Goal: Task Accomplishment & Management: Complete application form

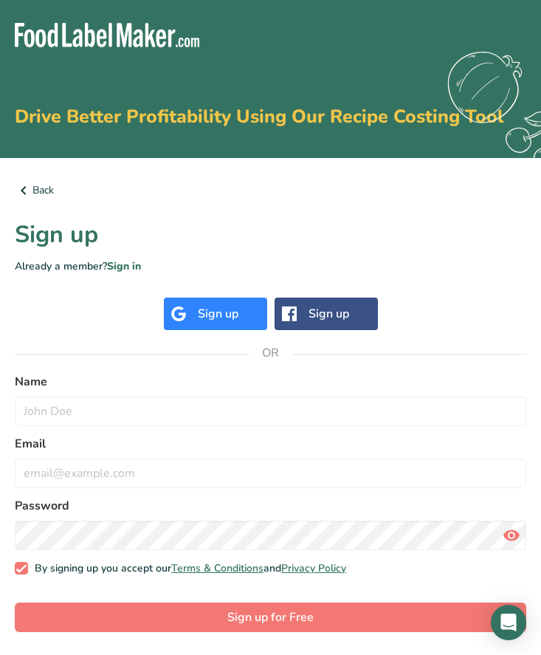
scroll to position [1, 0]
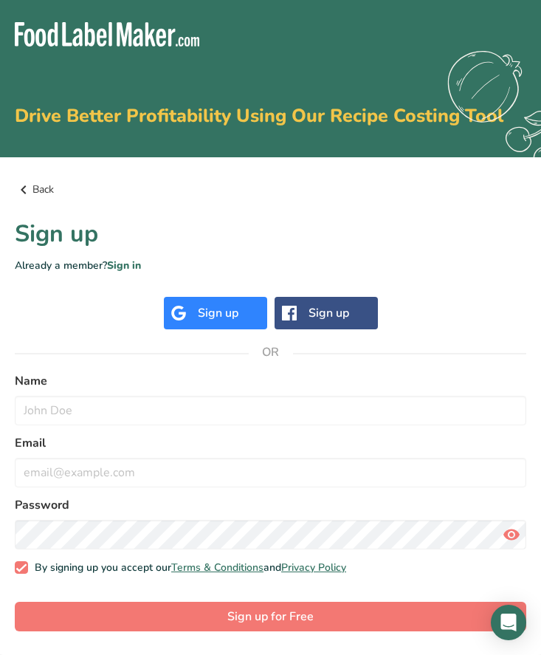
click at [16, 196] on icon at bounding box center [24, 189] width 18 height 27
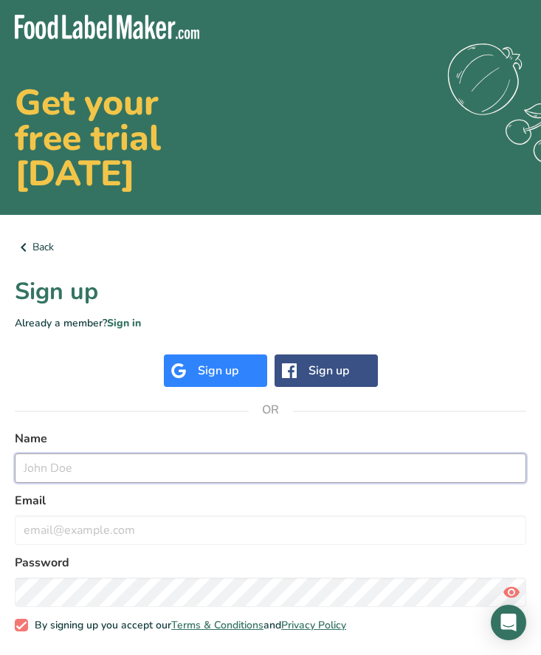
click at [126, 473] on input "text" at bounding box center [271, 468] width 512 height 30
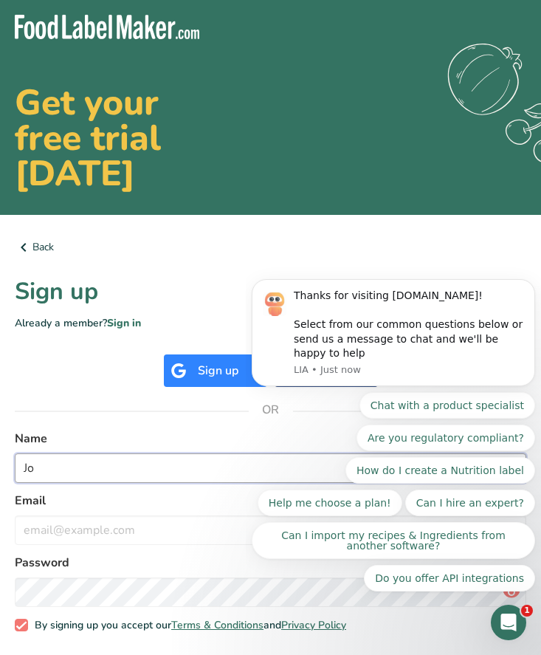
type input "J"
type input "[PERSON_NAME]"
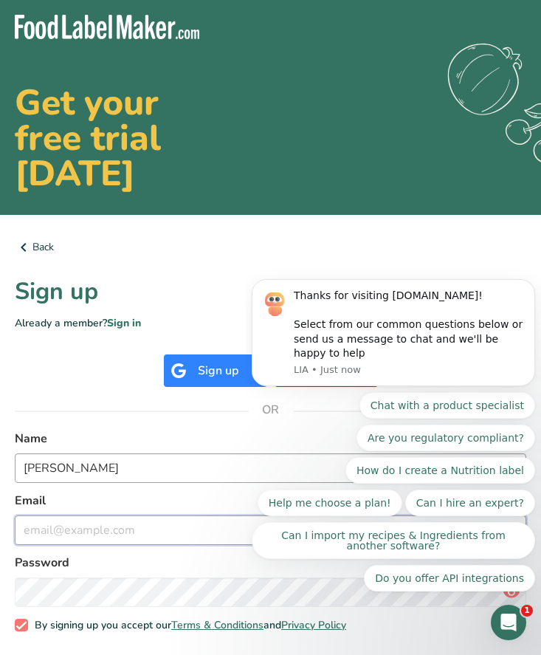
type input "[EMAIL_ADDRESS][DOMAIN_NAME]"
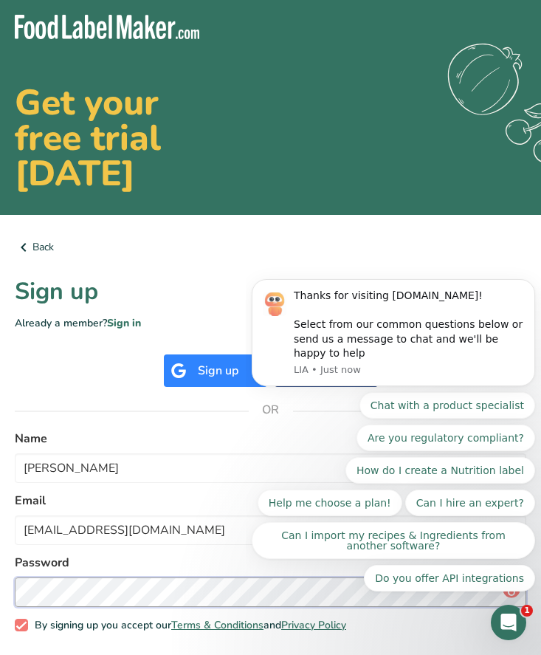
scroll to position [58, 0]
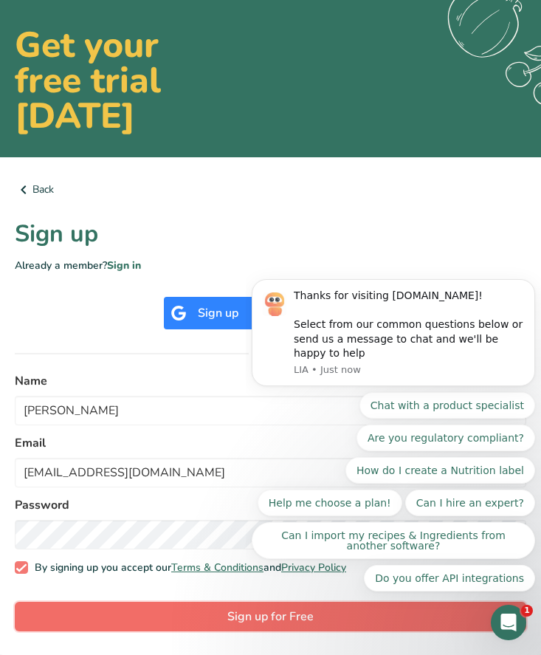
click at [92, 606] on button "Sign up for Free" at bounding box center [271, 617] width 512 height 30
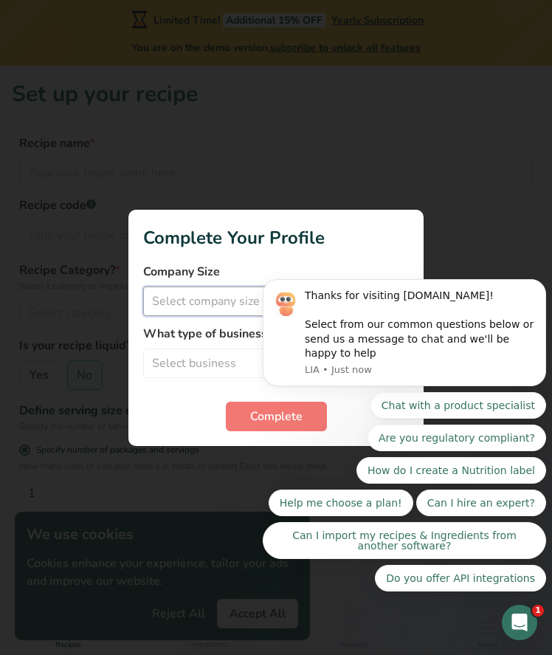
click at [240, 297] on select "Select company size Fewer than 10 Employees 10 to 50 Employees 51 to 500 Employ…" at bounding box center [276, 301] width 266 height 30
select select "1"
click at [143, 286] on select "Select company size Fewer than 10 Employees 10 to 50 Employees 51 to 500 Employ…" at bounding box center [276, 301] width 266 height 30
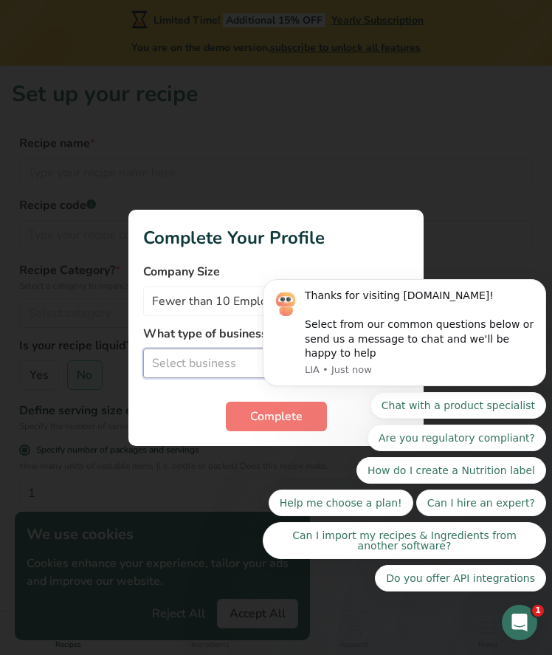
click at [194, 365] on select "Select business Packaged Food Manufacturer Restaurant & Cafe Bakery Meal Plans …" at bounding box center [276, 364] width 266 height 30
select select "8"
click at [143, 349] on select "Select business Packaged Food Manufacturer Restaurant & Cafe Bakery Meal Plans …" at bounding box center [276, 364] width 266 height 30
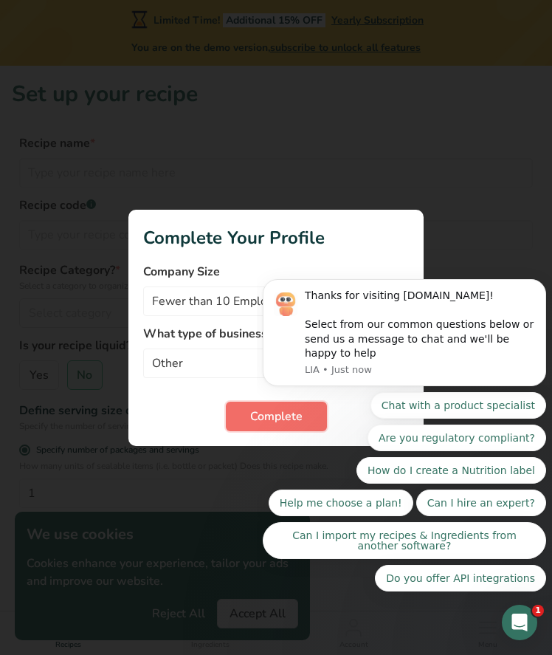
click at [261, 412] on span "Complete" at bounding box center [276, 417] width 52 height 18
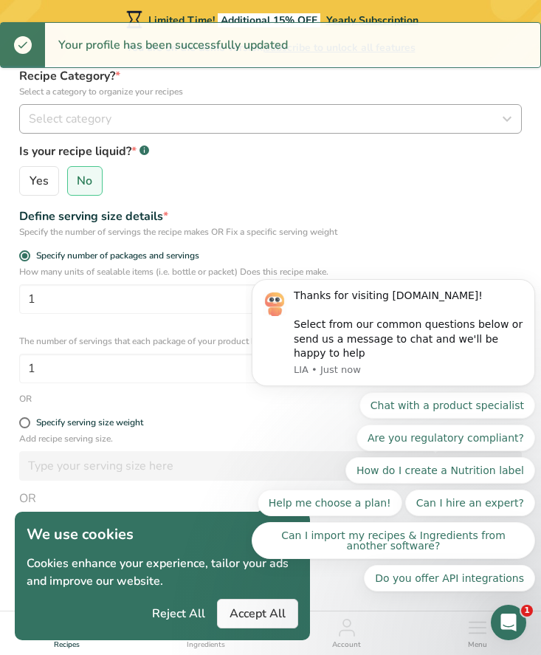
scroll to position [340, 0]
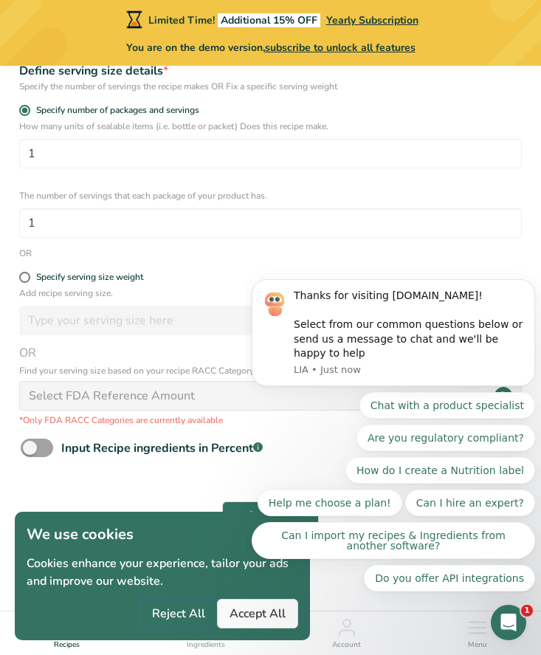
click at [174, 619] on span "Reject All" at bounding box center [178, 614] width 53 height 18
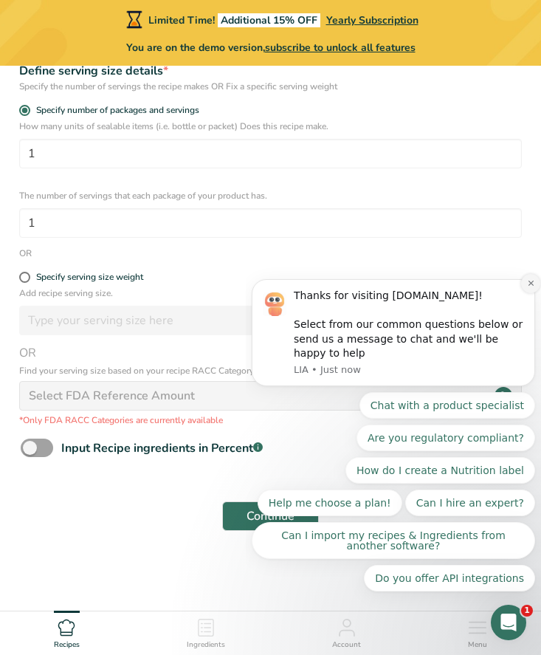
click at [526, 293] on button "Dismiss notification" at bounding box center [530, 283] width 19 height 19
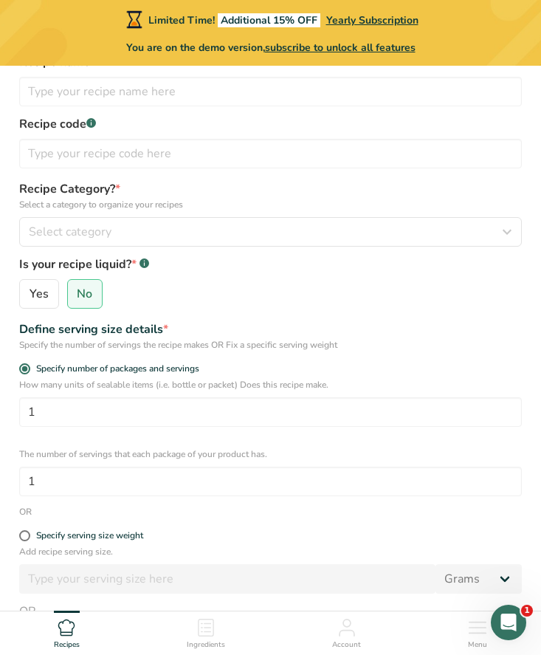
scroll to position [0, 0]
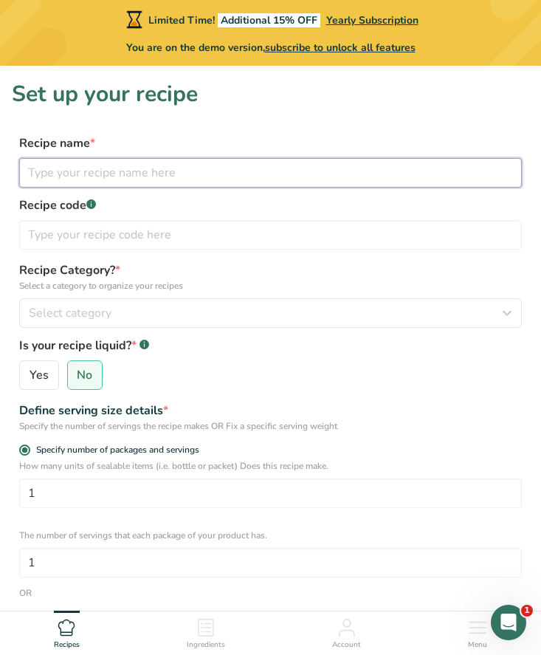
click at [98, 181] on input "text" at bounding box center [270, 173] width 503 height 30
type input "Raw Dog"
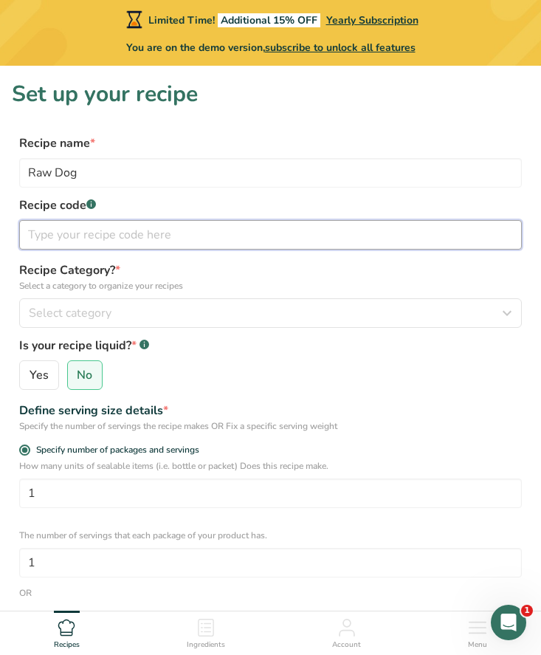
click at [88, 240] on input "text" at bounding box center [270, 235] width 503 height 30
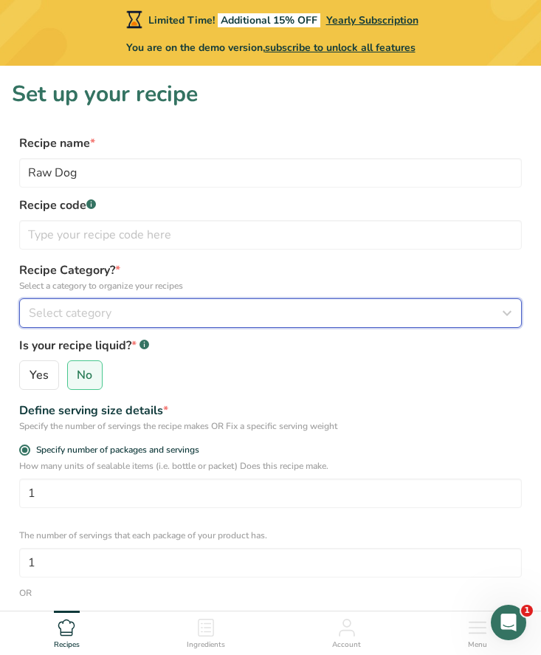
click at [76, 321] on span "Select category" at bounding box center [70, 313] width 83 height 18
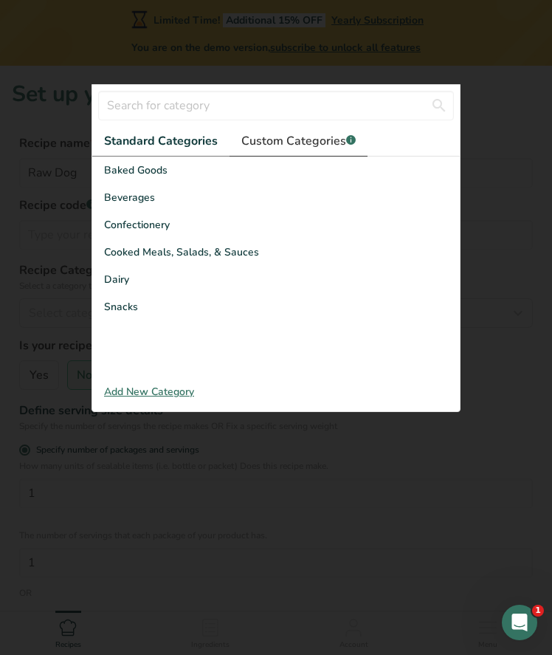
click at [269, 141] on span "Custom Categories .a-a{fill:#347362;}.b-a{fill:#fff;}" at bounding box center [298, 141] width 114 height 18
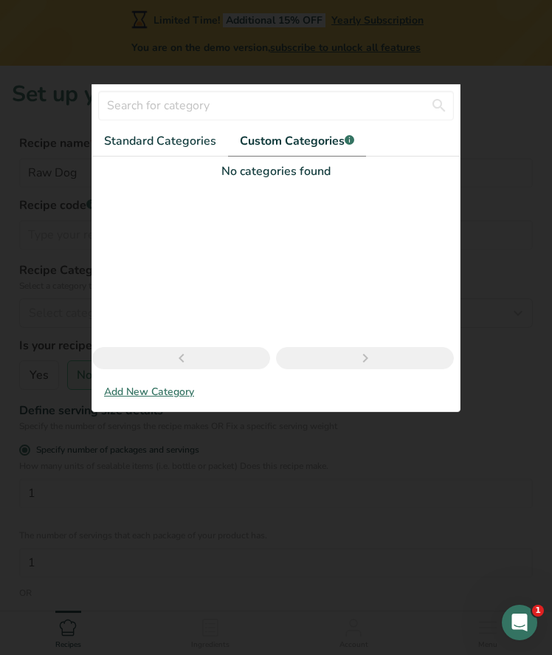
click at [145, 392] on div "Add New Category" at bounding box center [276, 392] width 368 height 16
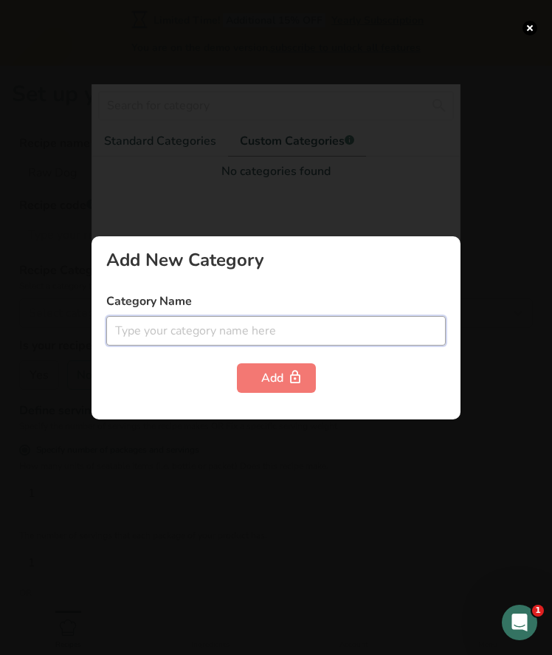
click at [203, 333] on input "text" at bounding box center [276, 331] width 340 height 30
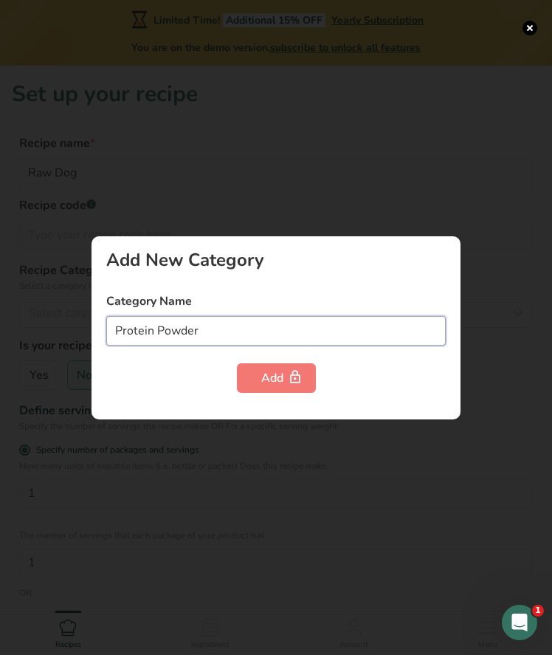
type input "Protein Powder"
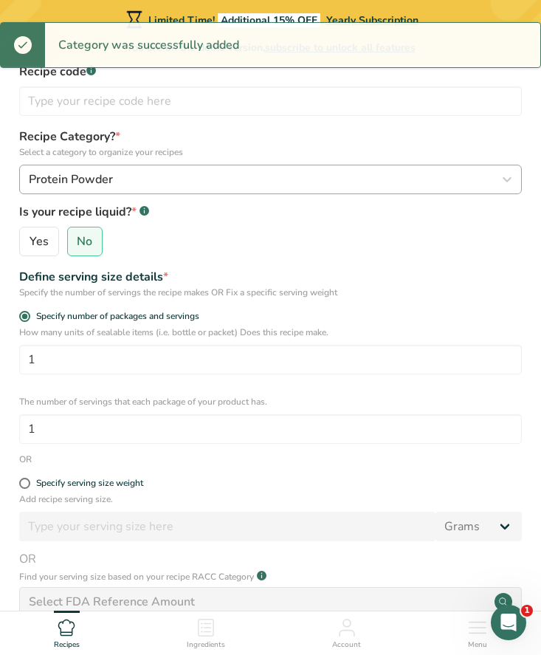
scroll to position [134, 0]
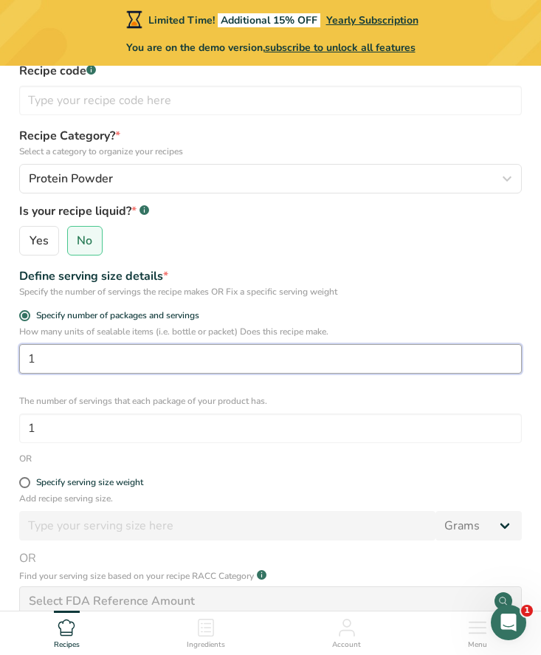
click at [77, 361] on input "1" at bounding box center [270, 359] width 503 height 30
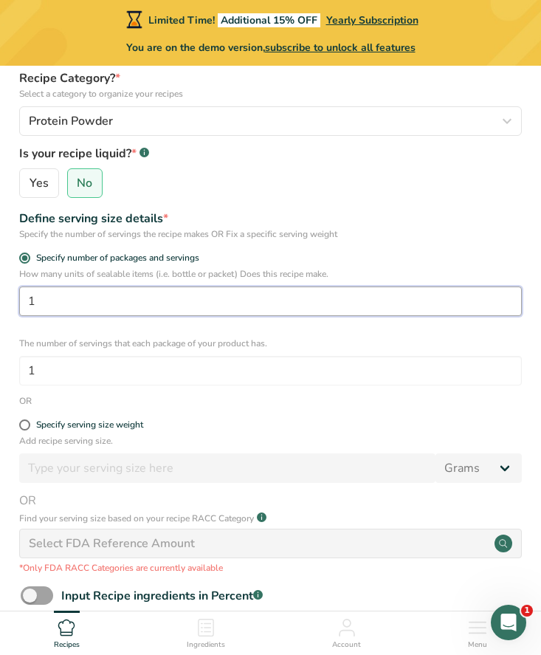
scroll to position [197, 0]
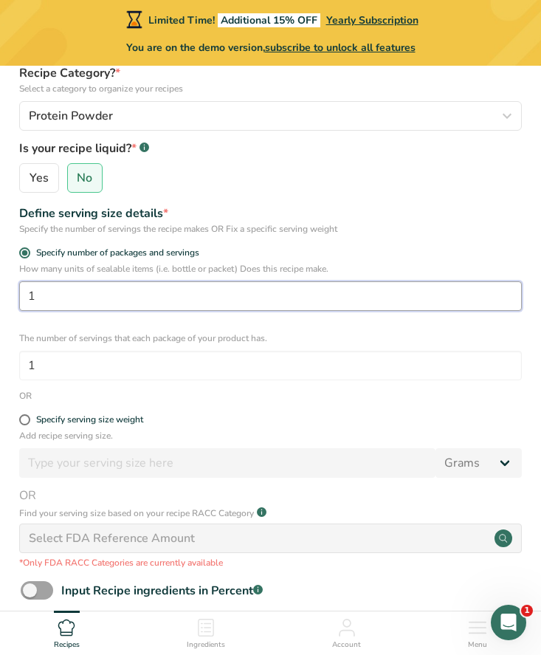
click at [194, 302] on input "1" at bounding box center [270, 296] width 503 height 30
type input "40"
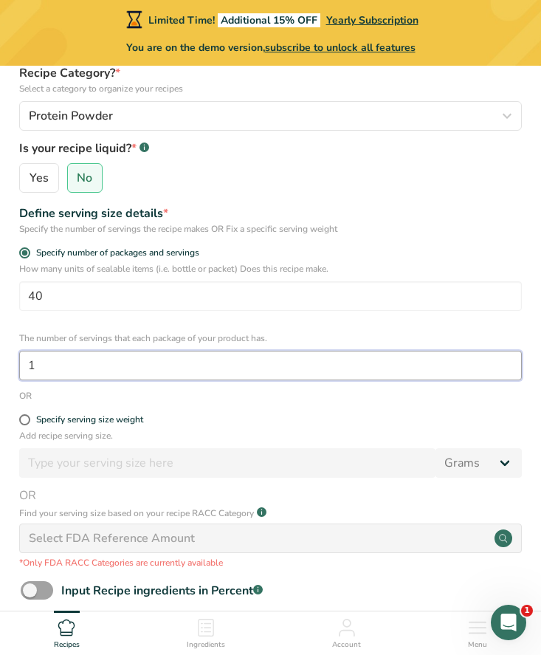
click at [100, 368] on input "1" at bounding box center [270, 366] width 503 height 30
type input "40"
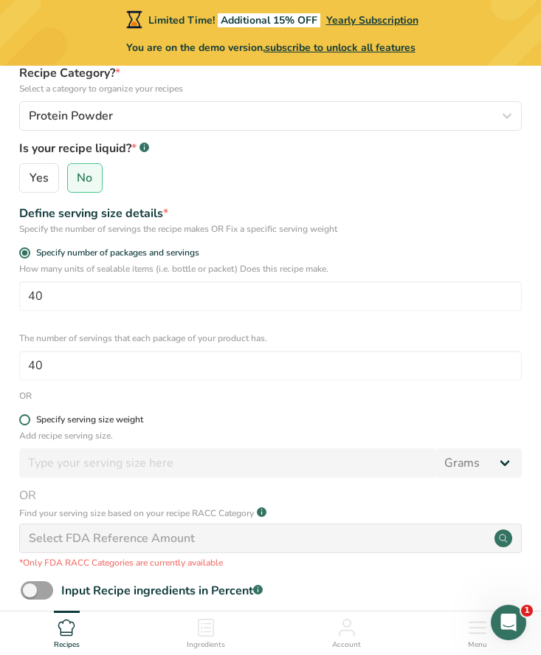
click at [24, 423] on span at bounding box center [24, 419] width 11 height 11
click at [24, 423] on input "Specify serving size weight" at bounding box center [24, 420] width 10 height 10
radio input "true"
radio input "false"
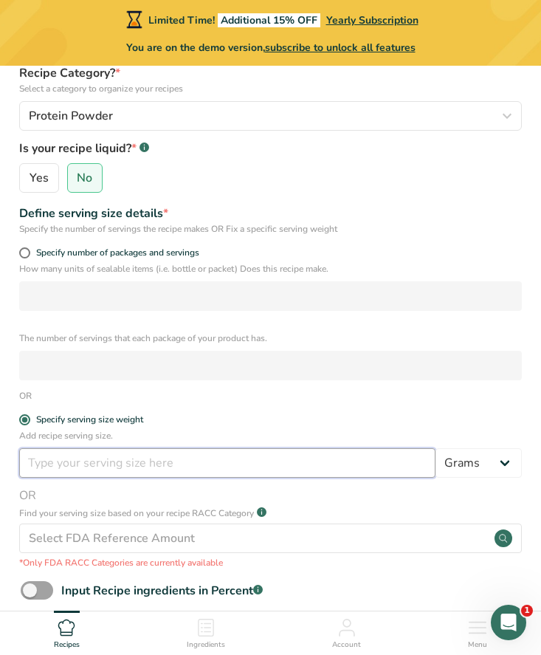
click at [51, 460] on input "number" at bounding box center [227, 463] width 416 height 30
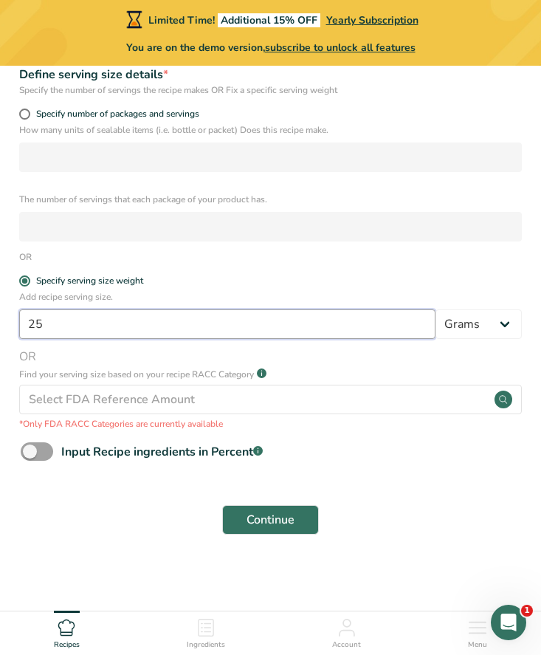
scroll to position [340, 0]
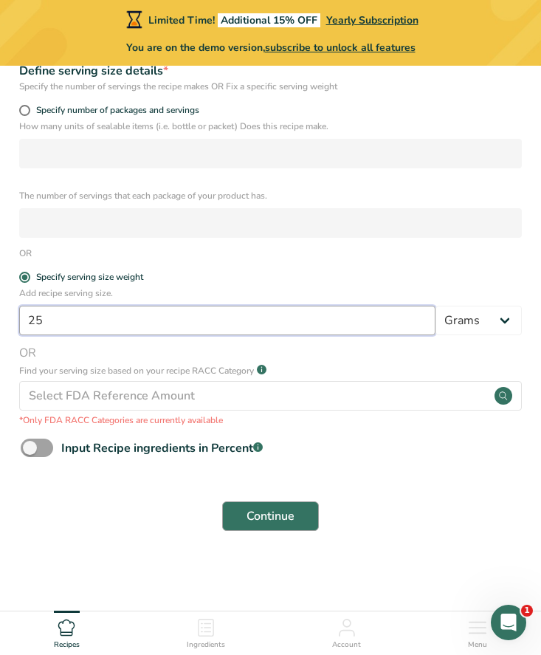
type input "25"
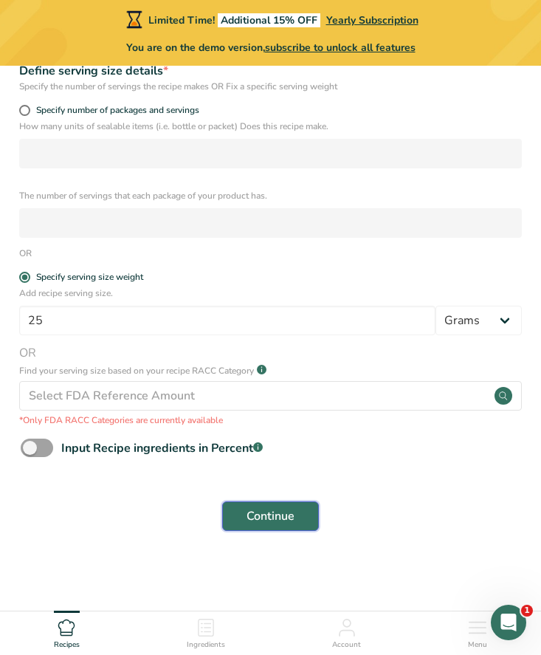
click at [242, 510] on button "Continue" at bounding box center [270, 516] width 97 height 30
click at [209, 628] on icon at bounding box center [207, 627] width 7 height 1
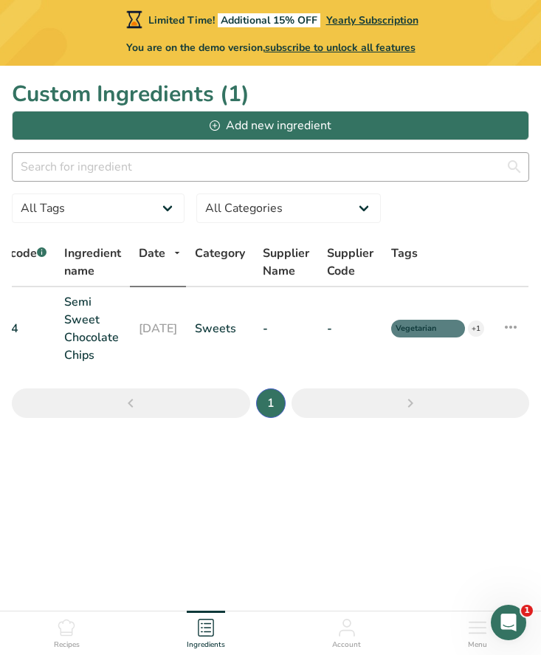
scroll to position [0, 84]
click at [106, 170] on input "text" at bounding box center [271, 167] width 518 height 30
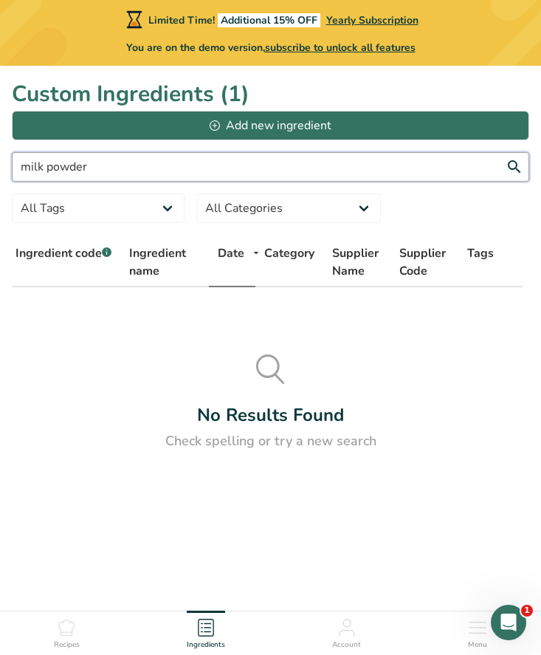
scroll to position [0, 6]
type input "milk powder"
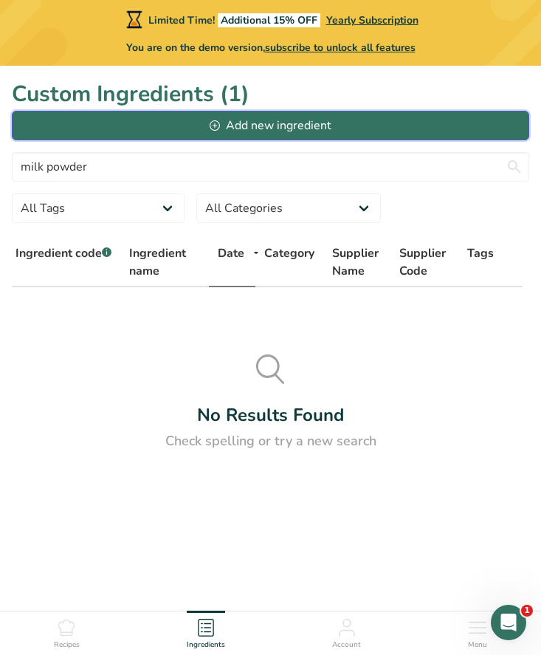
click at [230, 126] on div "Add new ingredient" at bounding box center [270, 126] width 121 height 18
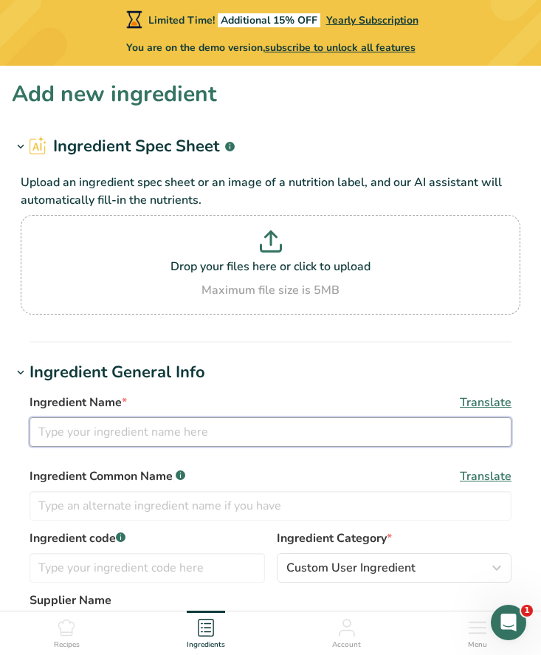
click at [120, 429] on input "text" at bounding box center [271, 432] width 482 height 30
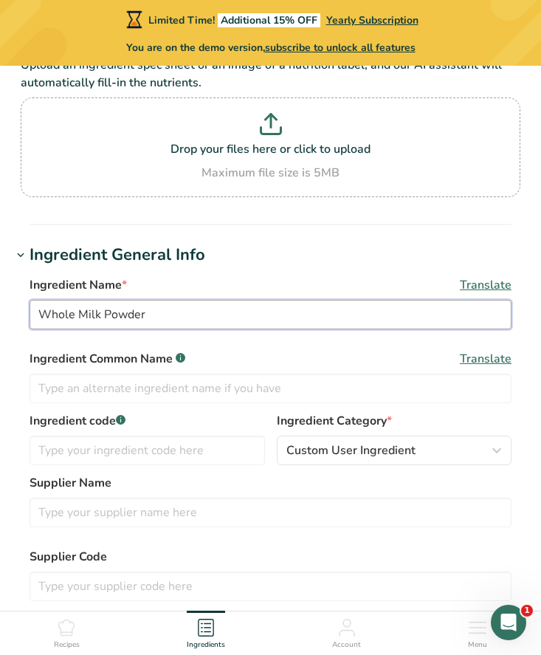
scroll to position [118, 0]
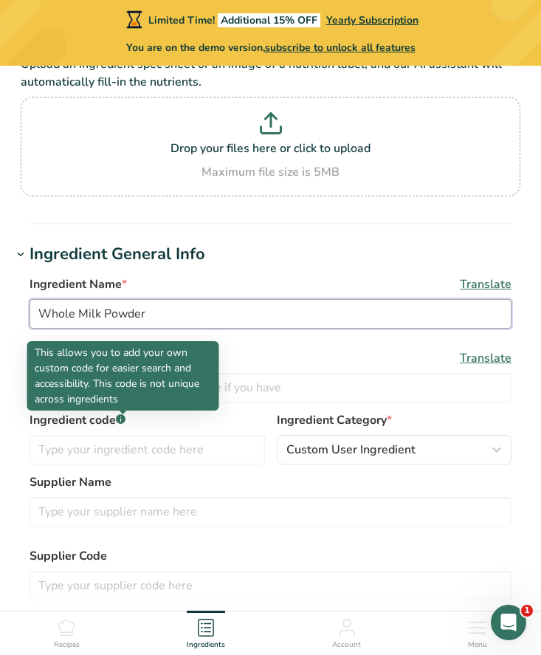
type input "Whole Milk Powder"
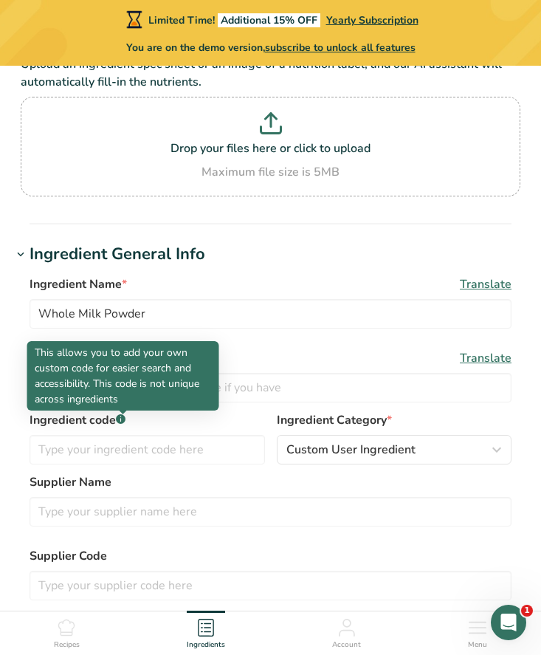
click at [101, 397] on p "This allows you to add your own custom code for easier search and accessibility…" at bounding box center [123, 376] width 177 height 62
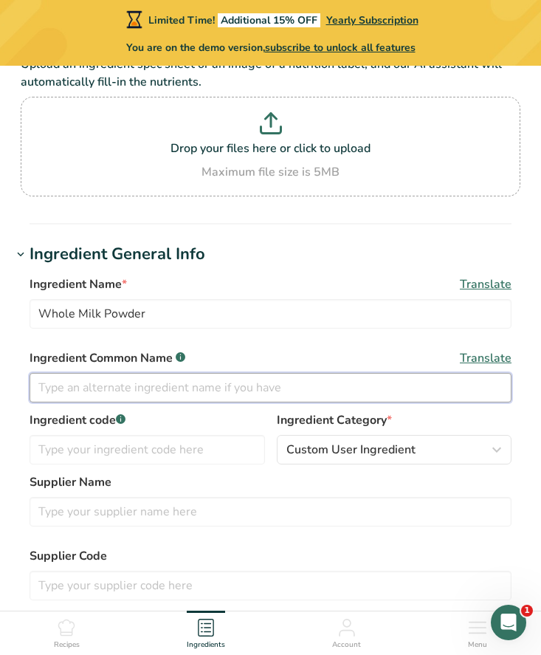
click at [244, 374] on input "text" at bounding box center [271, 388] width 482 height 30
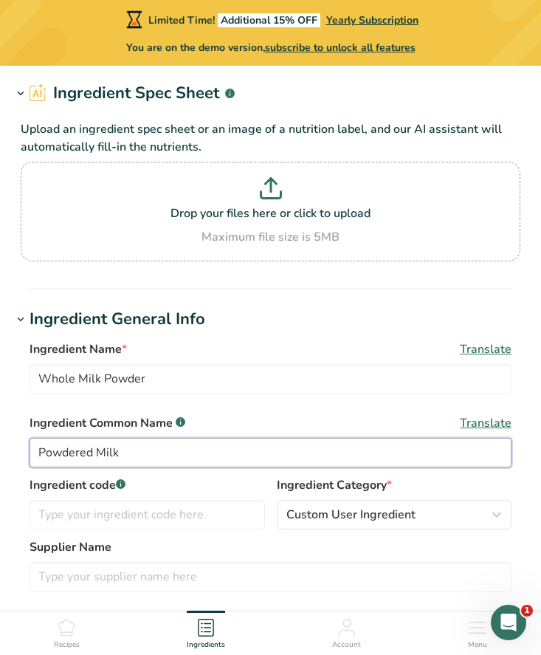
scroll to position [52, 0]
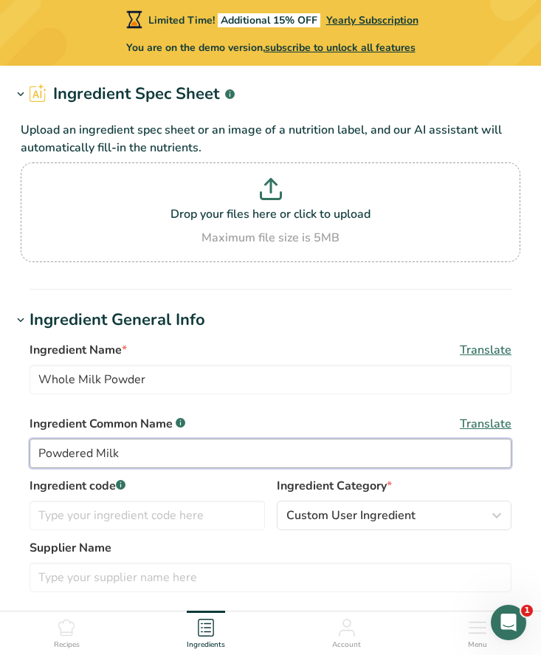
type input "Powdered Milk"
